Goal: Share content: Share content

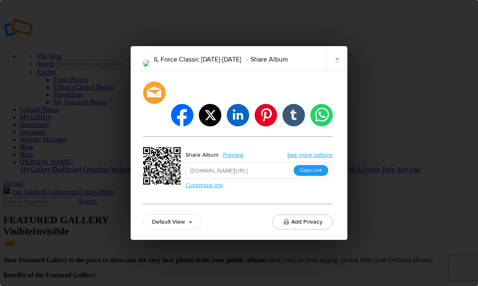
click at [317, 165] on button "Copy Link" at bounding box center [311, 170] width 35 height 11
click at [340, 71] on link "×" at bounding box center [337, 58] width 21 height 25
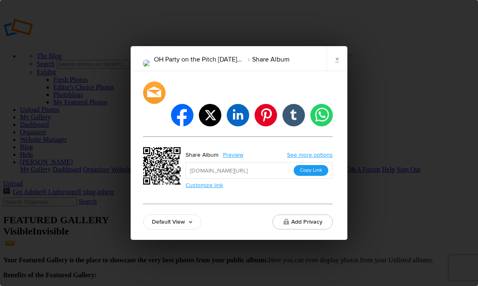
click at [315, 165] on button "Copy Link" at bounding box center [311, 170] width 35 height 11
click at [340, 68] on link "×" at bounding box center [337, 58] width 21 height 25
